Goal: Obtain resource: Download file/media

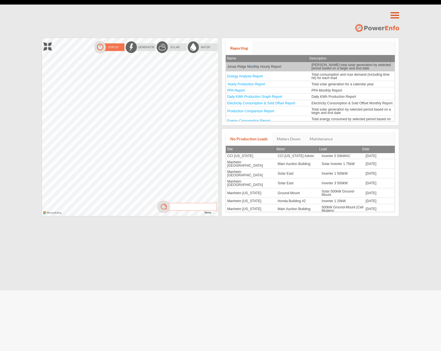
click at [252, 69] on td "Jonas Ridge Monthly Hourly Report" at bounding box center [268, 66] width 85 height 9
click at [244, 67] on link "Jonas Ridge Monthly Hourly Report" at bounding box center [254, 67] width 54 height 4
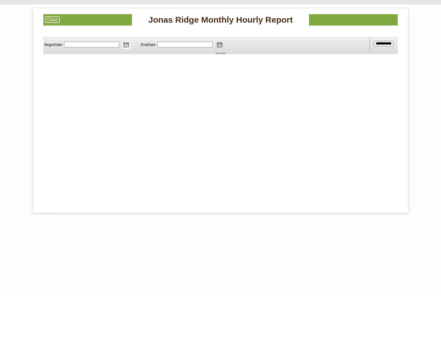
click at [129, 44] on span at bounding box center [126, 45] width 8 height 8
click at [68, 50] on img at bounding box center [70, 50] width 5 height 4
click at [109, 63] on link "1" at bounding box center [109, 61] width 2 height 3
type input "********"
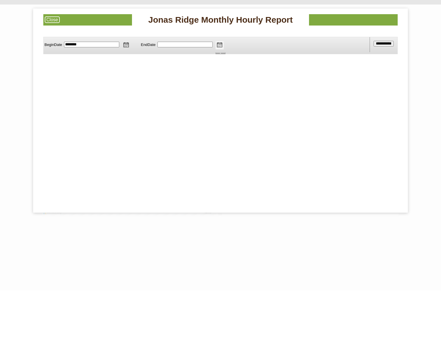
click at [223, 45] on span at bounding box center [219, 45] width 8 height 8
click at [163, 63] on link "31" at bounding box center [163, 61] width 3 height 3
type input "*********"
click at [383, 43] on input "**********" at bounding box center [383, 44] width 20 height 6
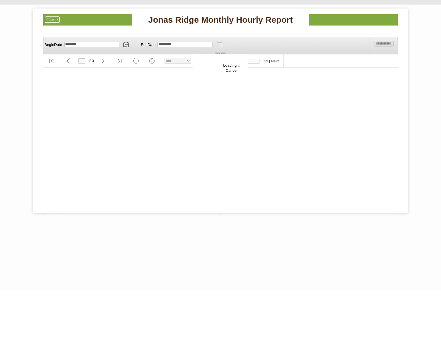
scroll to position [0, 0]
type input "*"
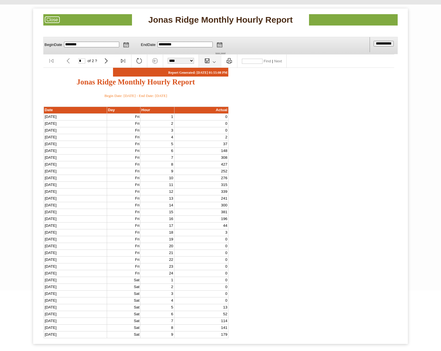
click at [218, 62] on link "Report actions" at bounding box center [210, 61] width 16 height 4
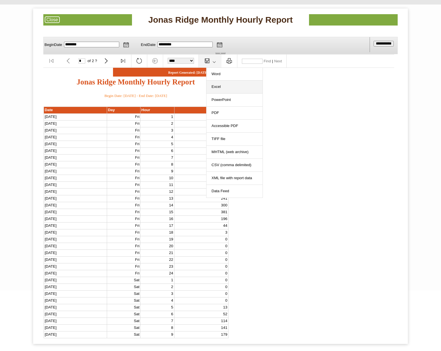
click at [222, 86] on link "Excel" at bounding box center [235, 85] width 53 height 7
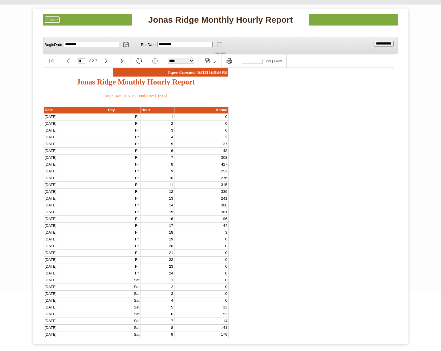
click at [7, 36] on div at bounding box center [220, 175] width 441 height 351
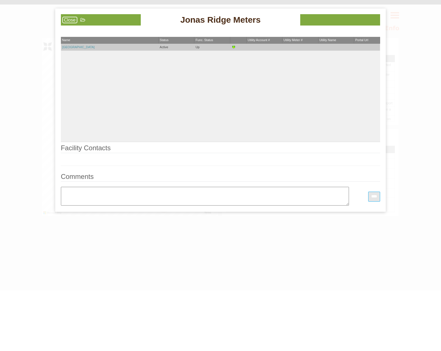
click at [74, 48] on link "[GEOGRAPHIC_DATA]" at bounding box center [78, 46] width 33 height 3
